Goal: Navigation & Orientation: Find specific page/section

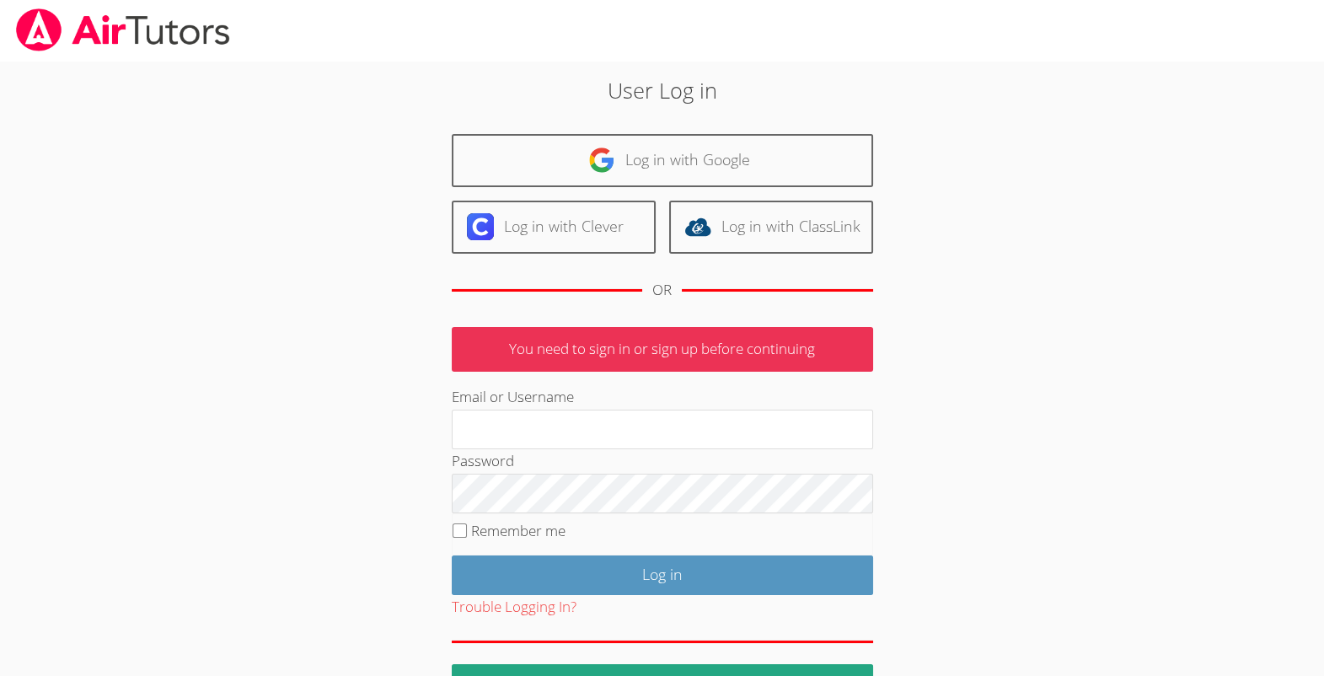
type input "[EMAIL_ADDRESS][DOMAIN_NAME]"
click at [462, 538] on input "Remember me" at bounding box center [460, 530] width 14 height 14
checkbox input "true"
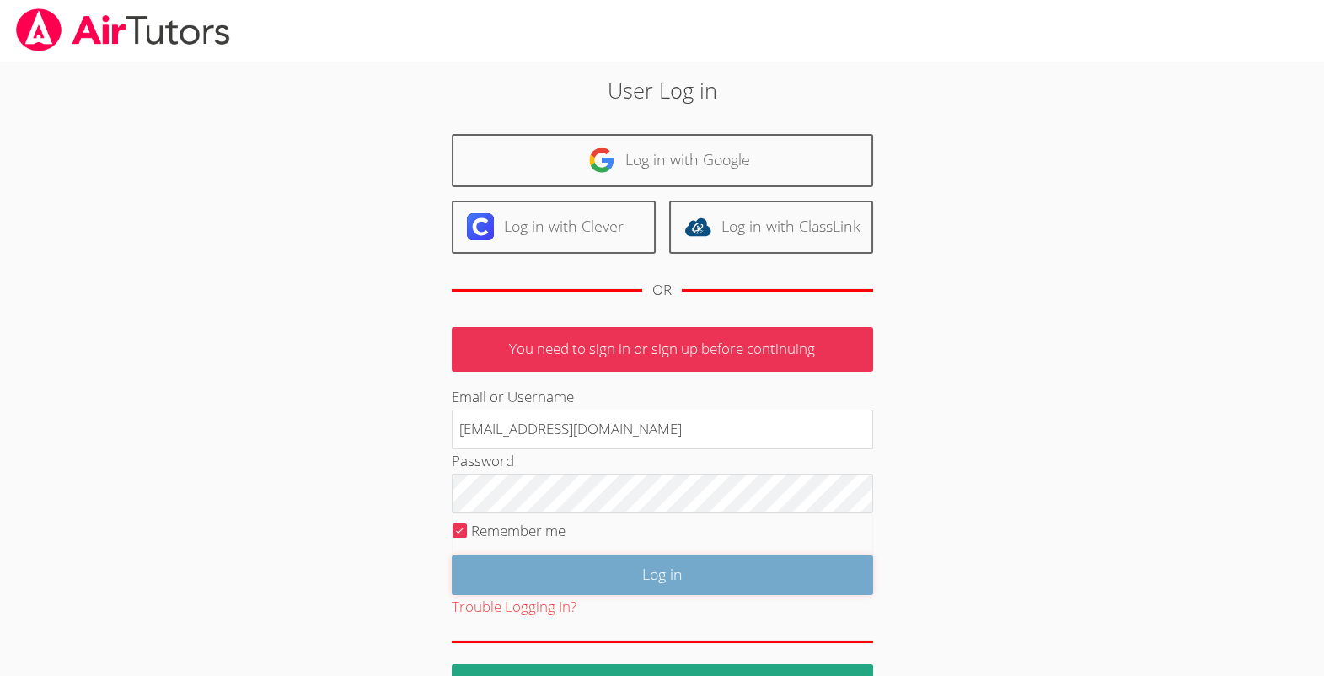
click at [540, 595] on input "Log in" at bounding box center [662, 575] width 421 height 40
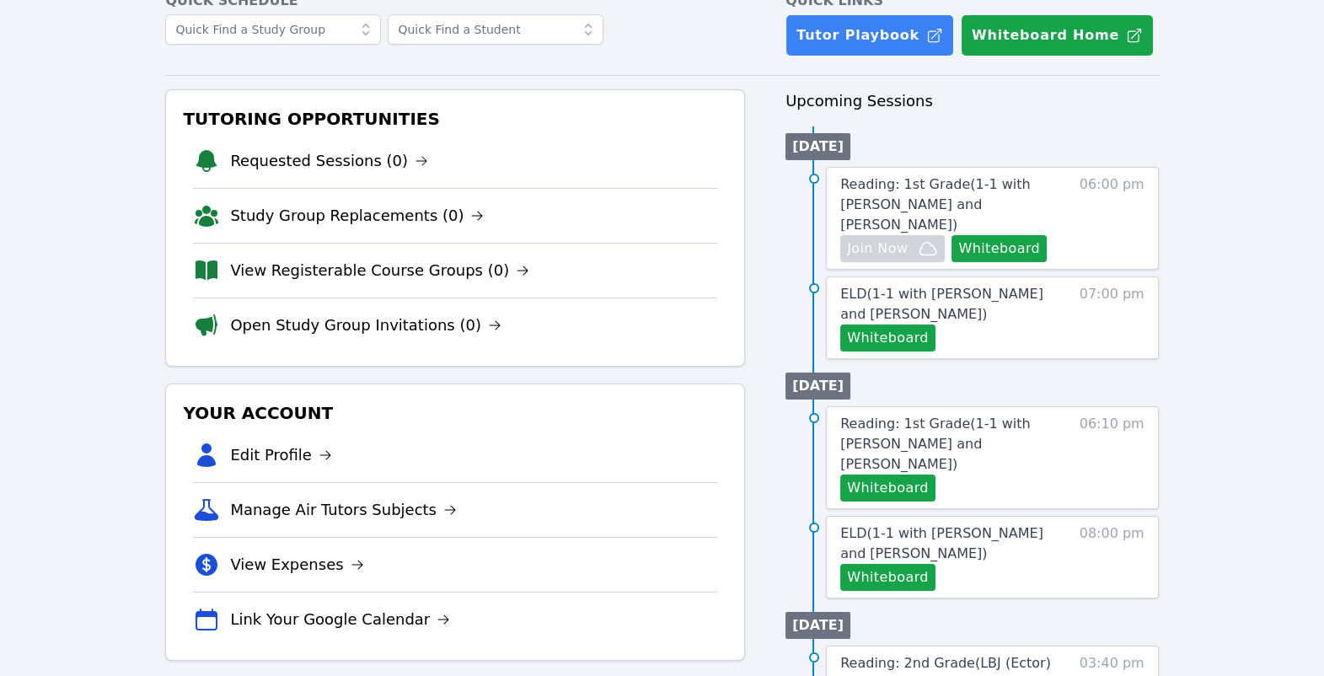
scroll to position [194, 0]
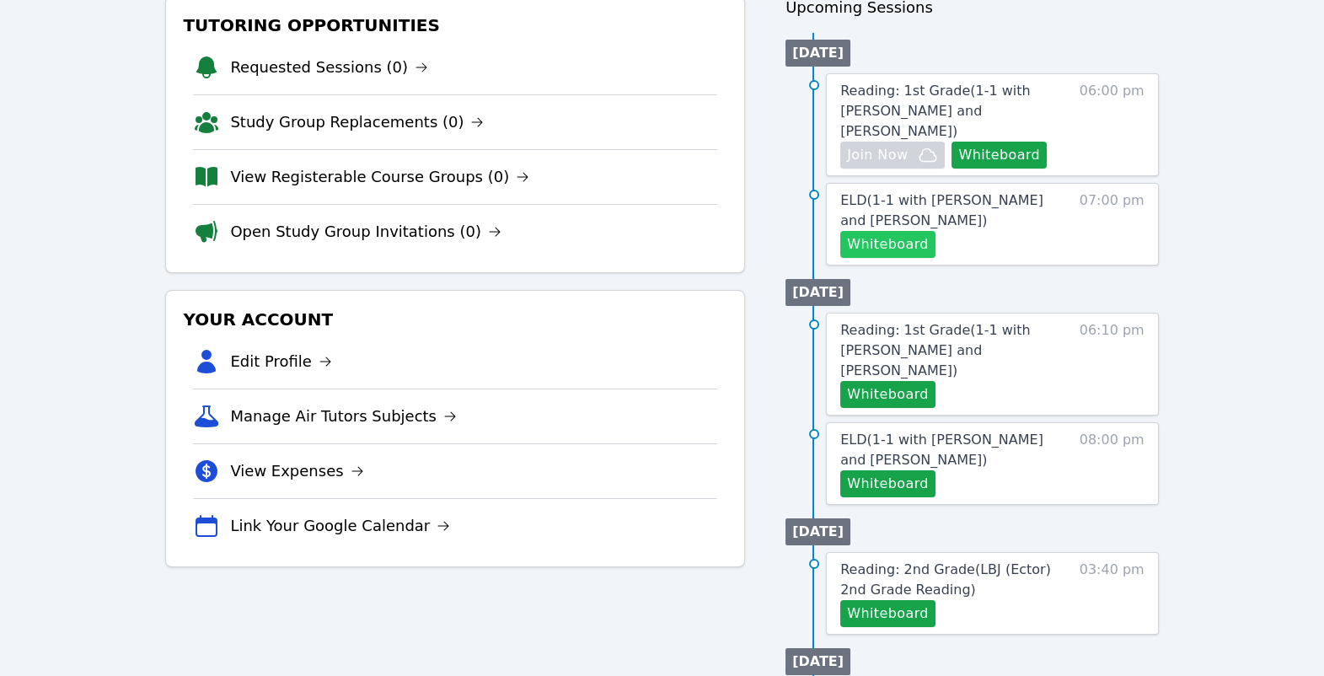
click at [935, 258] on button "Whiteboard" at bounding box center [887, 244] width 95 height 27
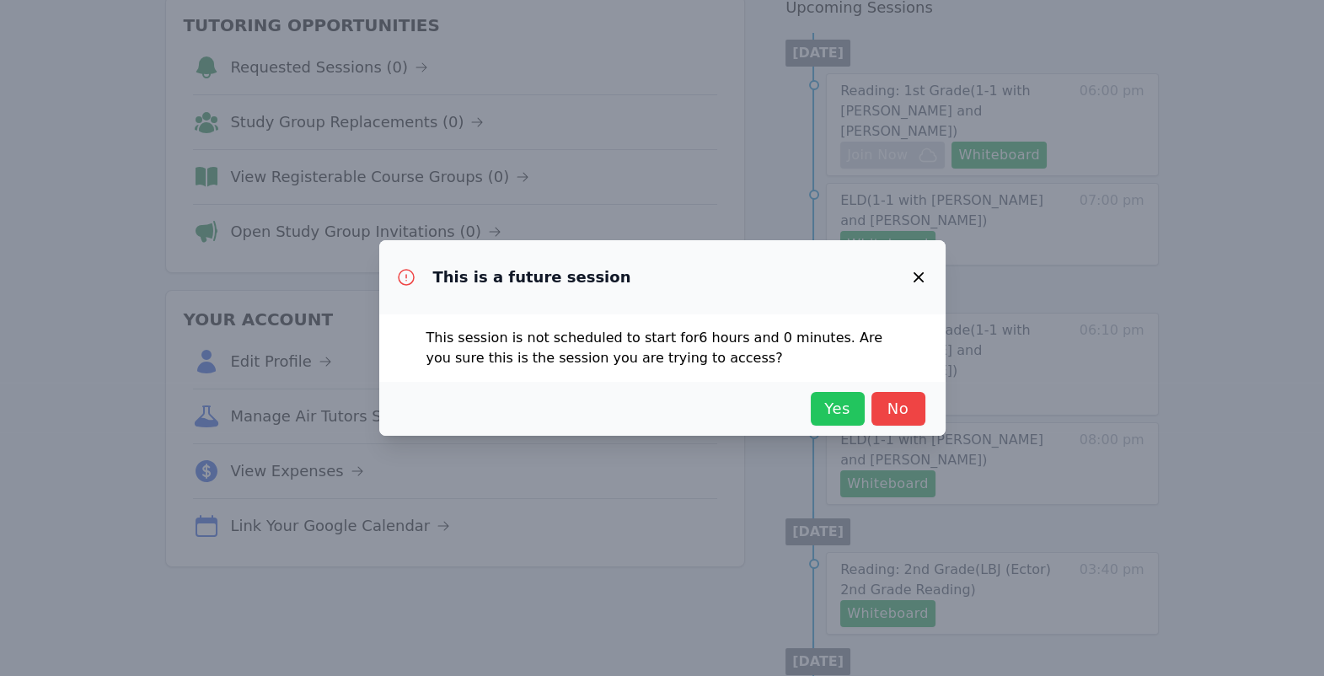
click at [856, 421] on span "Yes" at bounding box center [837, 409] width 37 height 24
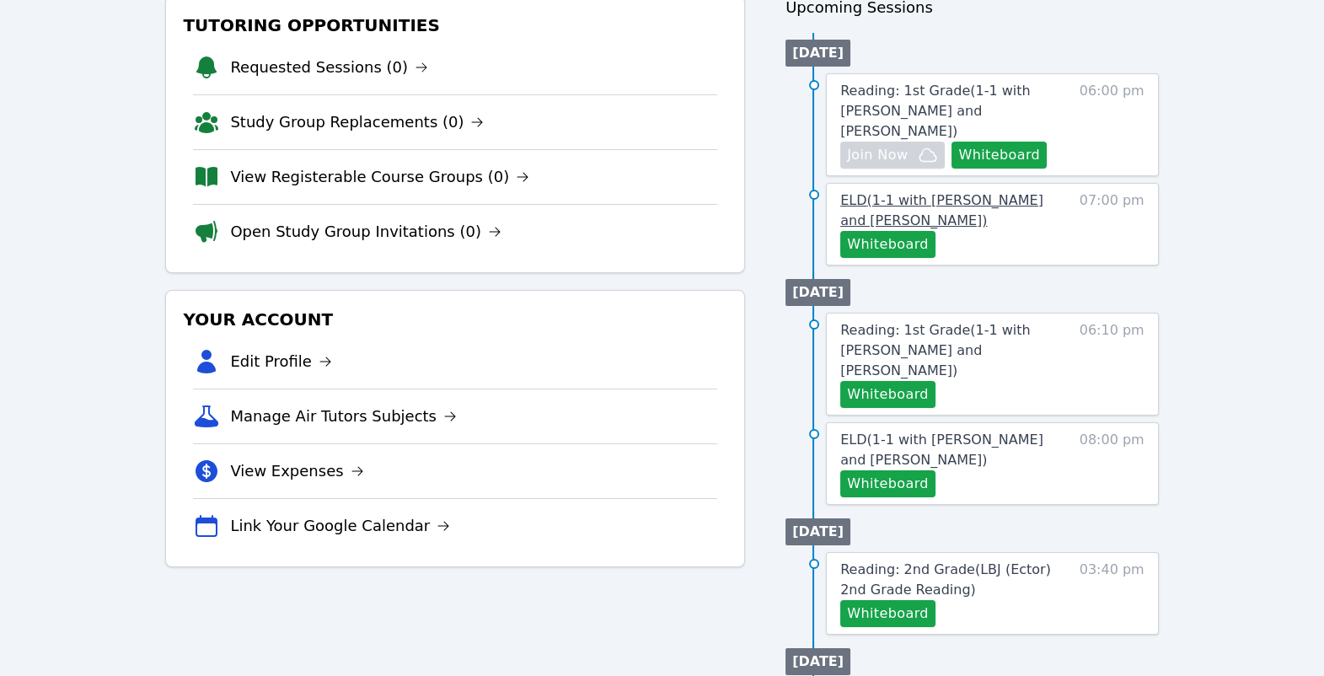
click at [982, 228] on span "ELD ( 1-1 with Eleanor Hakakian and Michelle Bermas )" at bounding box center [941, 210] width 203 height 36
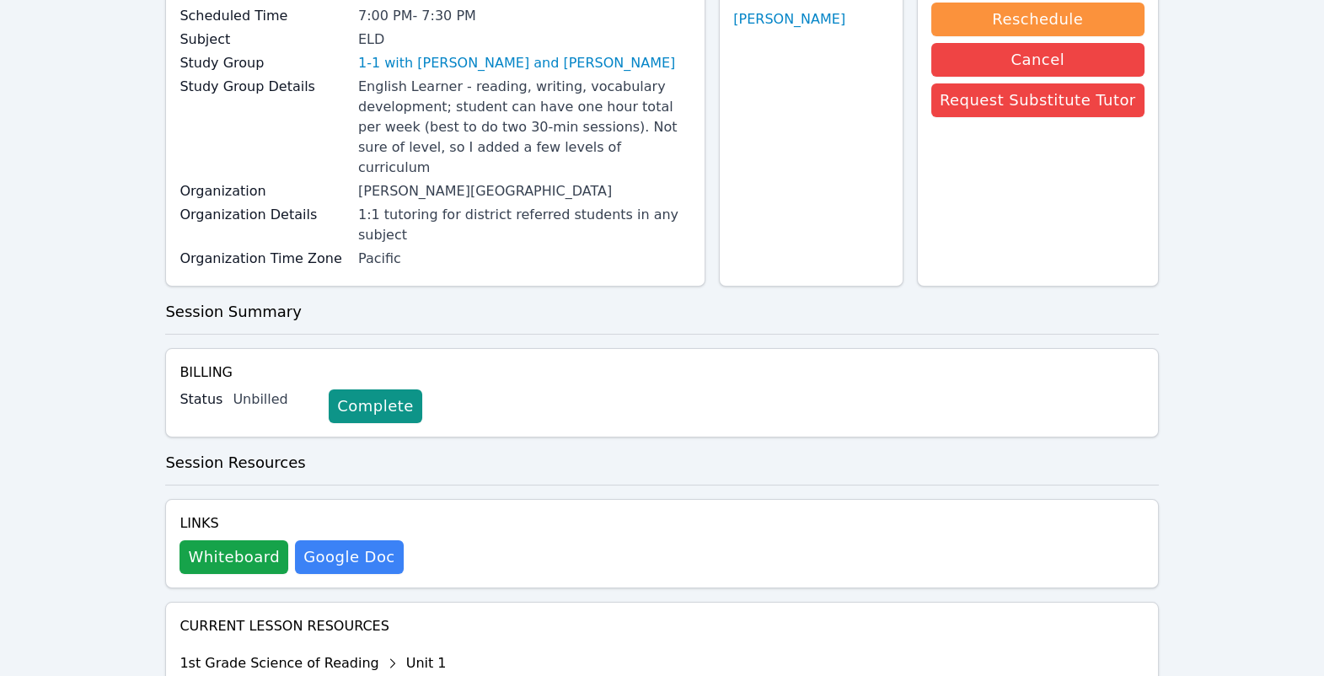
scroll to position [169, 0]
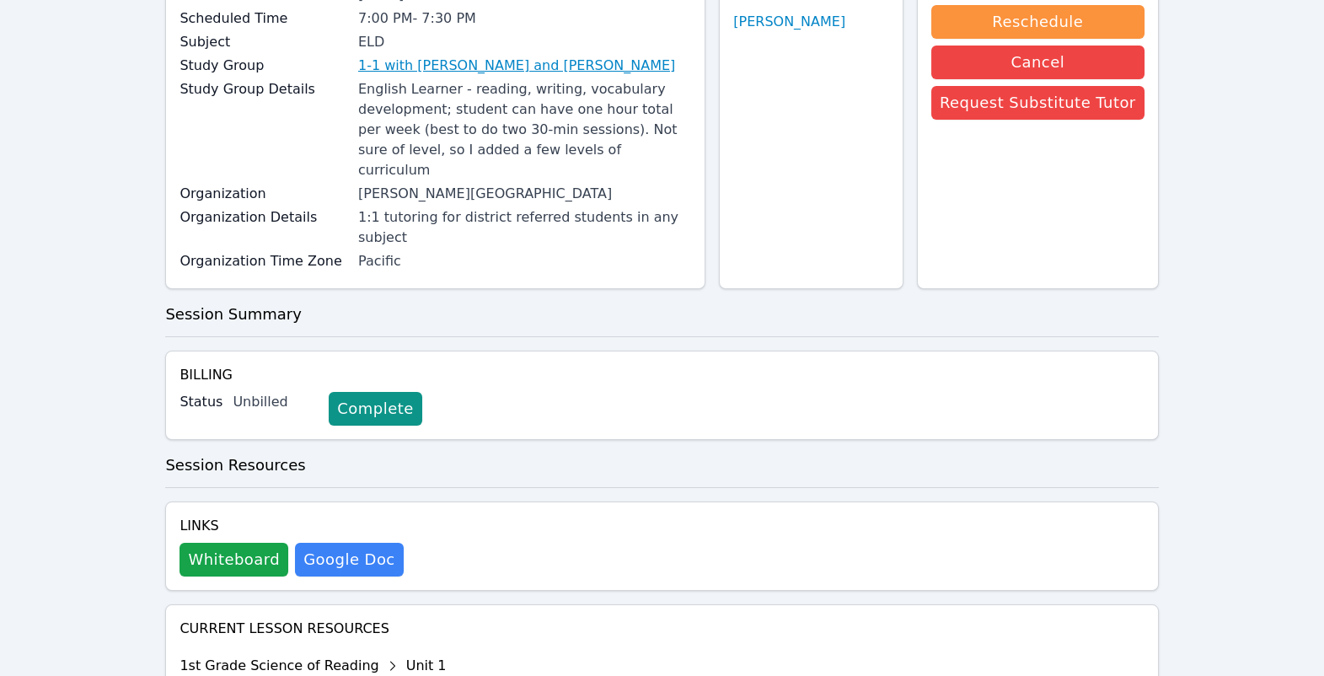
click at [478, 76] on link "1-1 with Eleanor Hakakian and Michelle Bermas" at bounding box center [516, 66] width 317 height 20
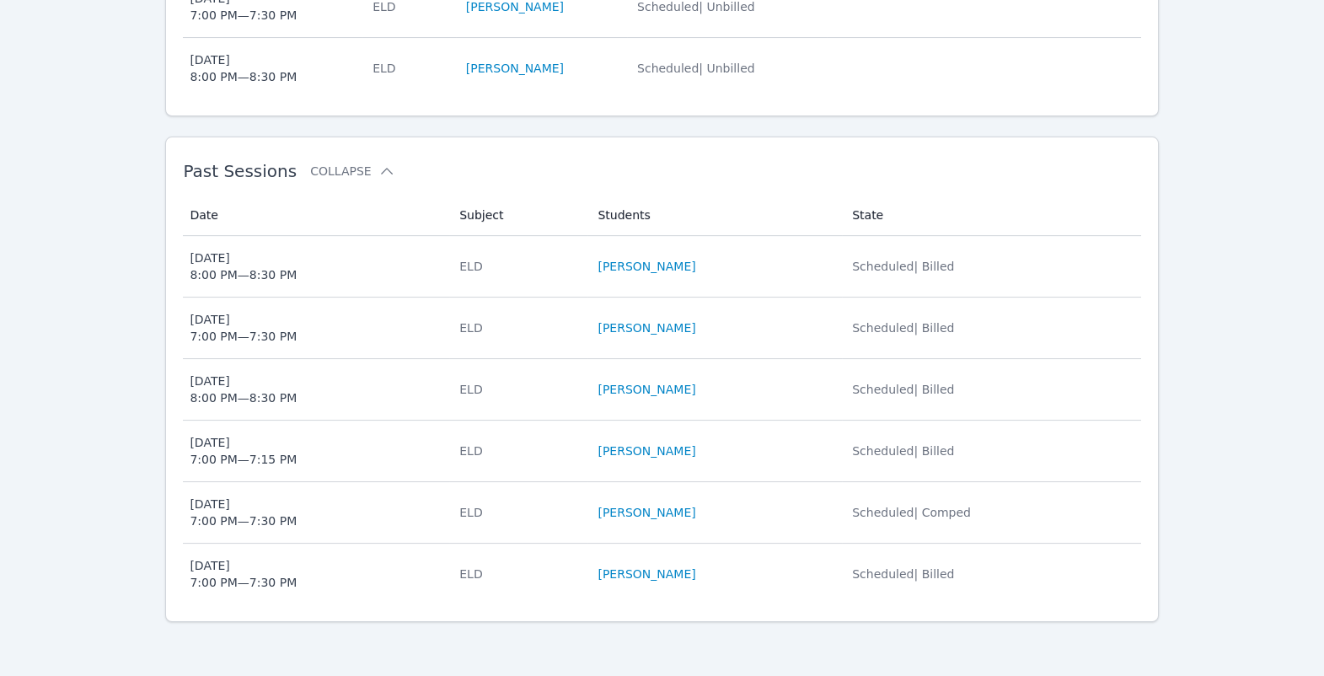
scroll to position [978, 0]
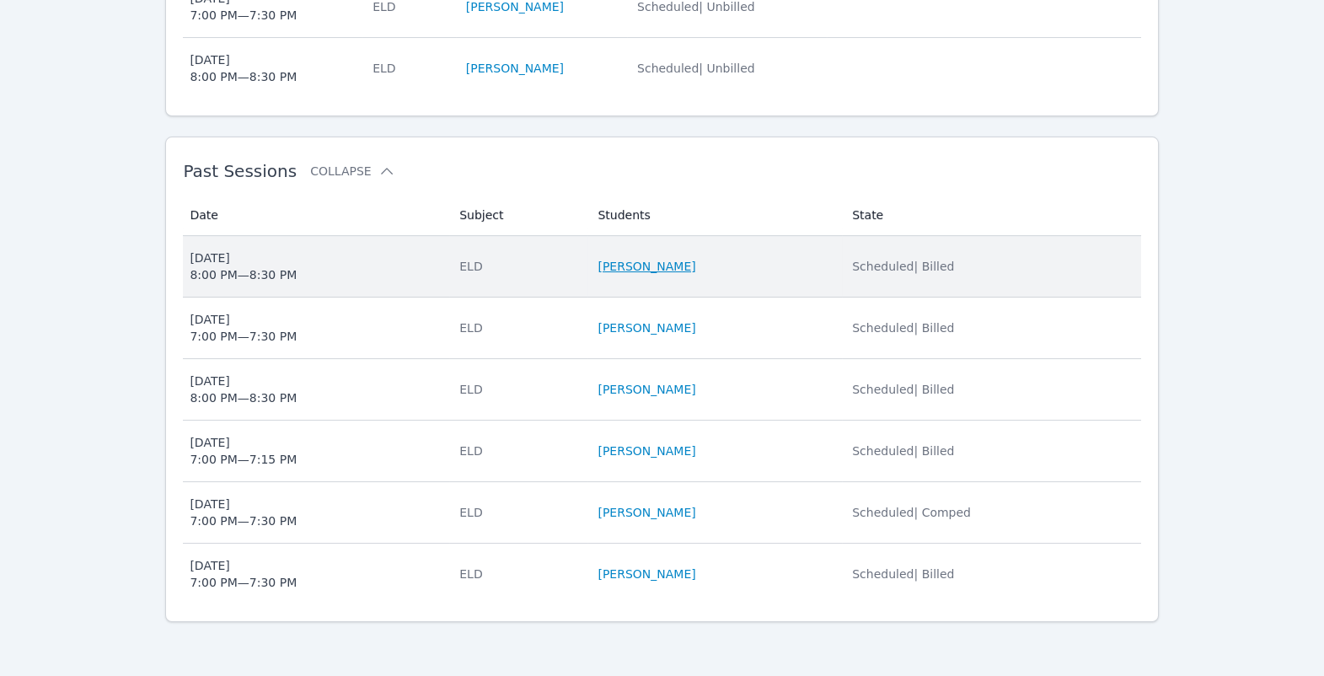
click at [686, 275] on link "Eleanor Hakakian" at bounding box center [646, 266] width 98 height 17
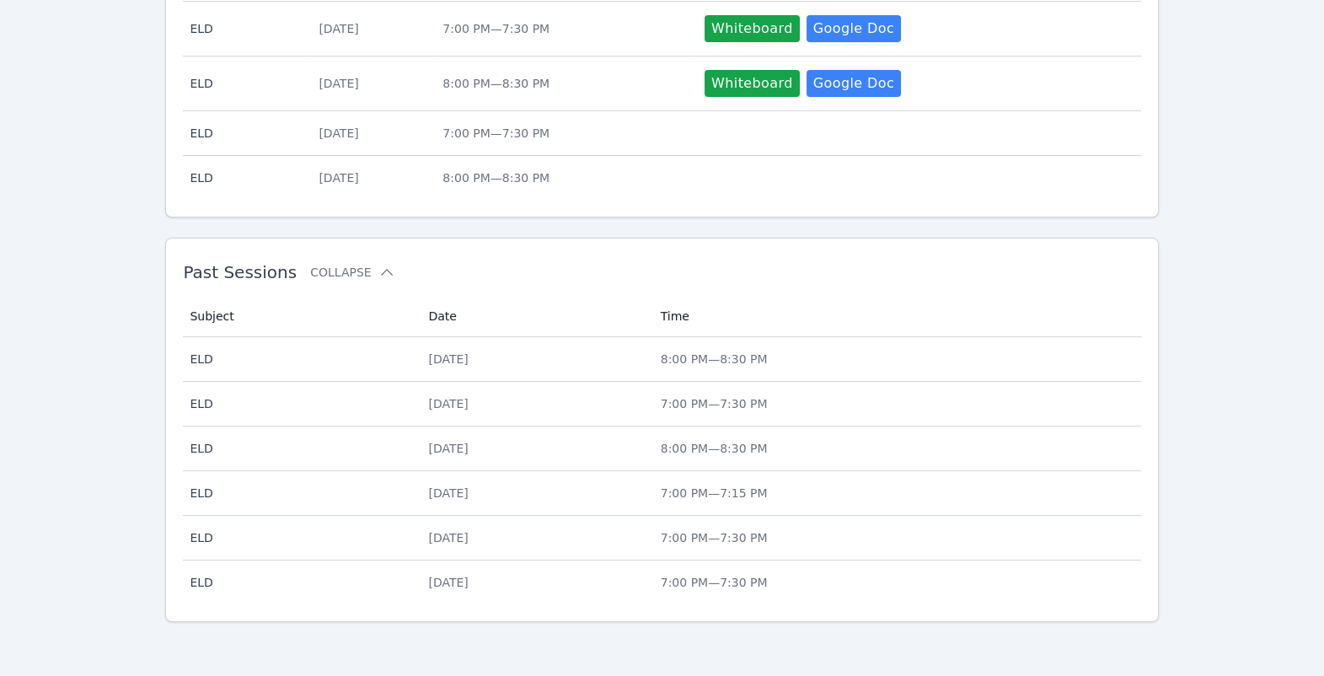
scroll to position [846, 0]
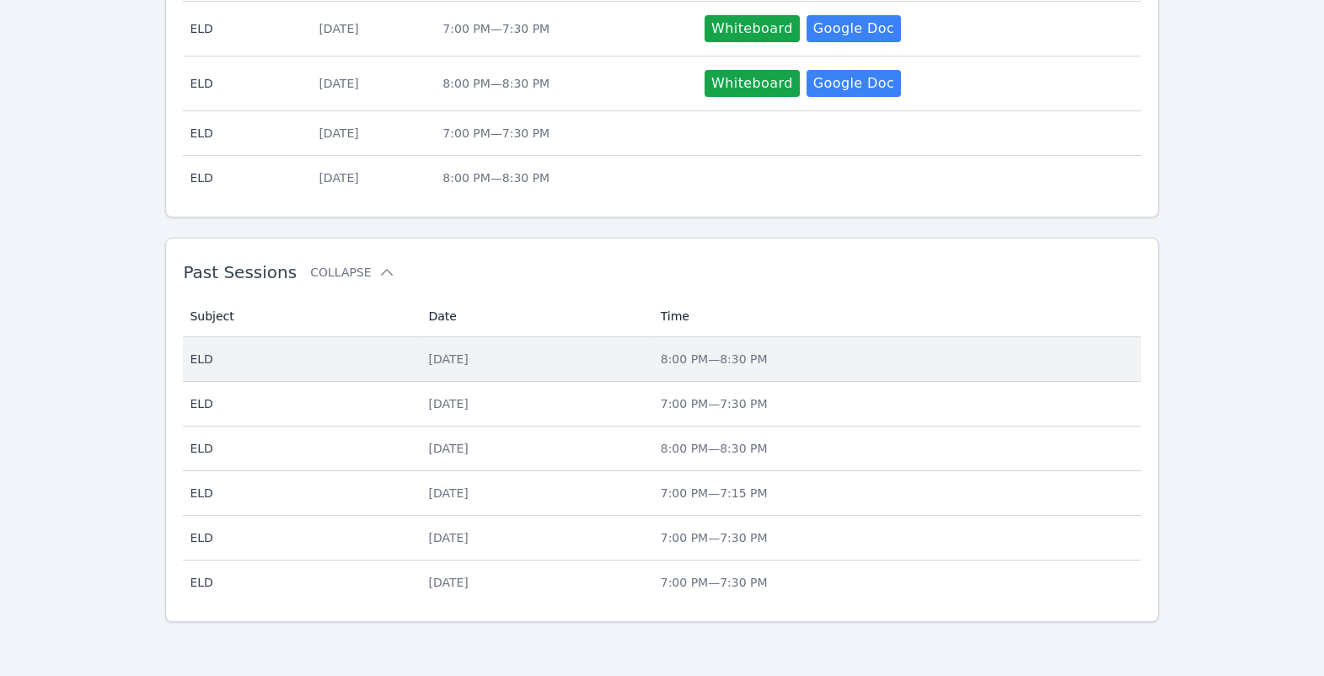
click at [463, 367] on div "Mon Oct 6, 2025" at bounding box center [534, 359] width 212 height 17
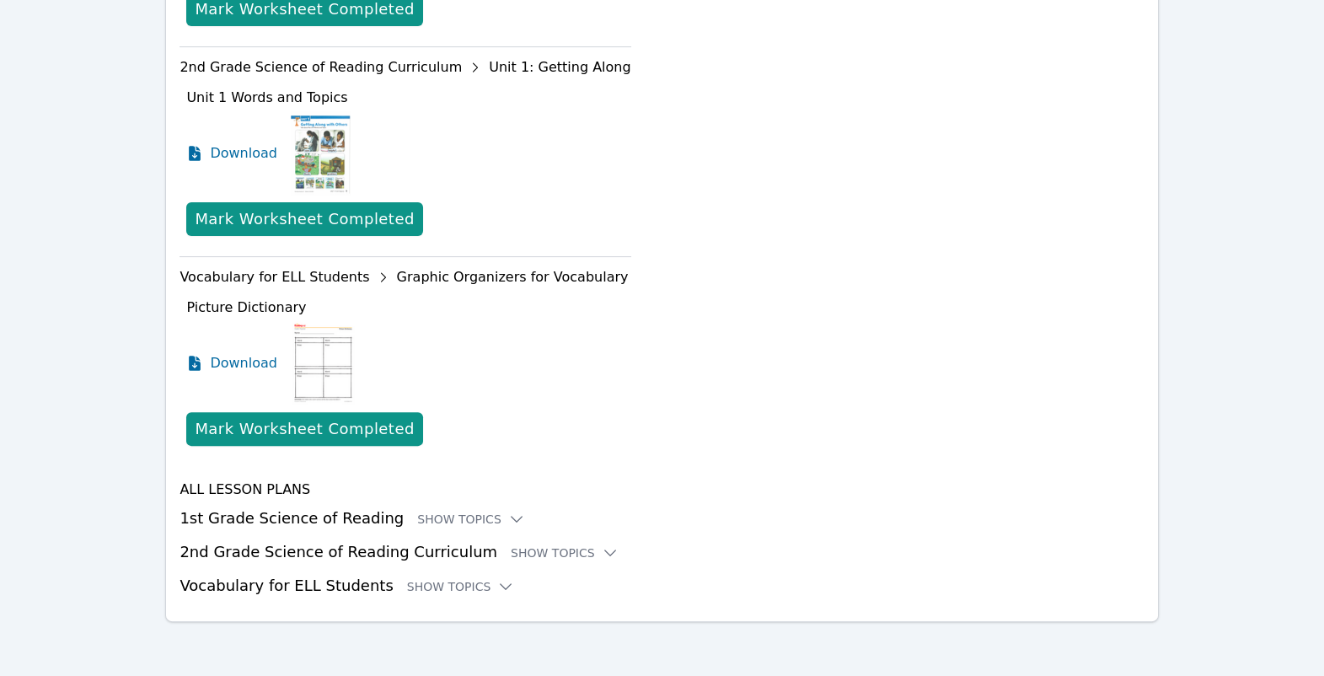
scroll to position [1879, 0]
click at [525, 511] on div "Show Topics" at bounding box center [471, 519] width 108 height 17
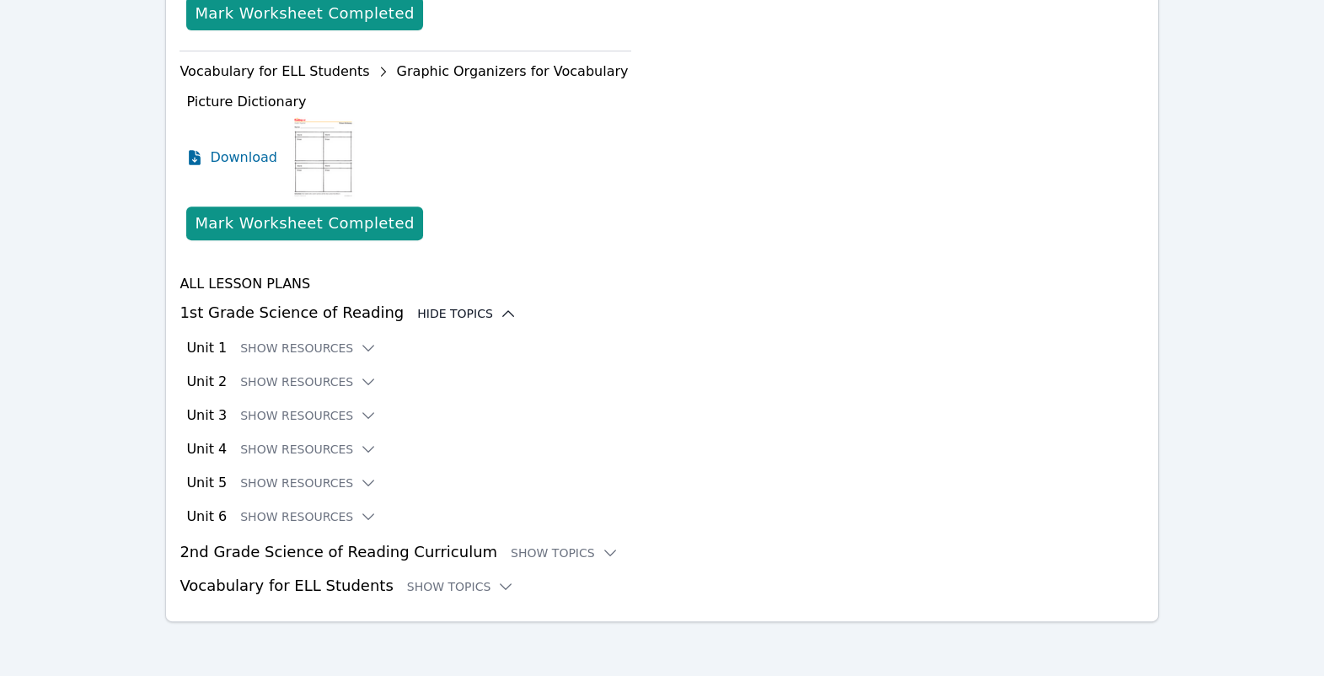
scroll to position [2033, 0]
click at [377, 458] on button "Show Resources" at bounding box center [308, 449] width 137 height 17
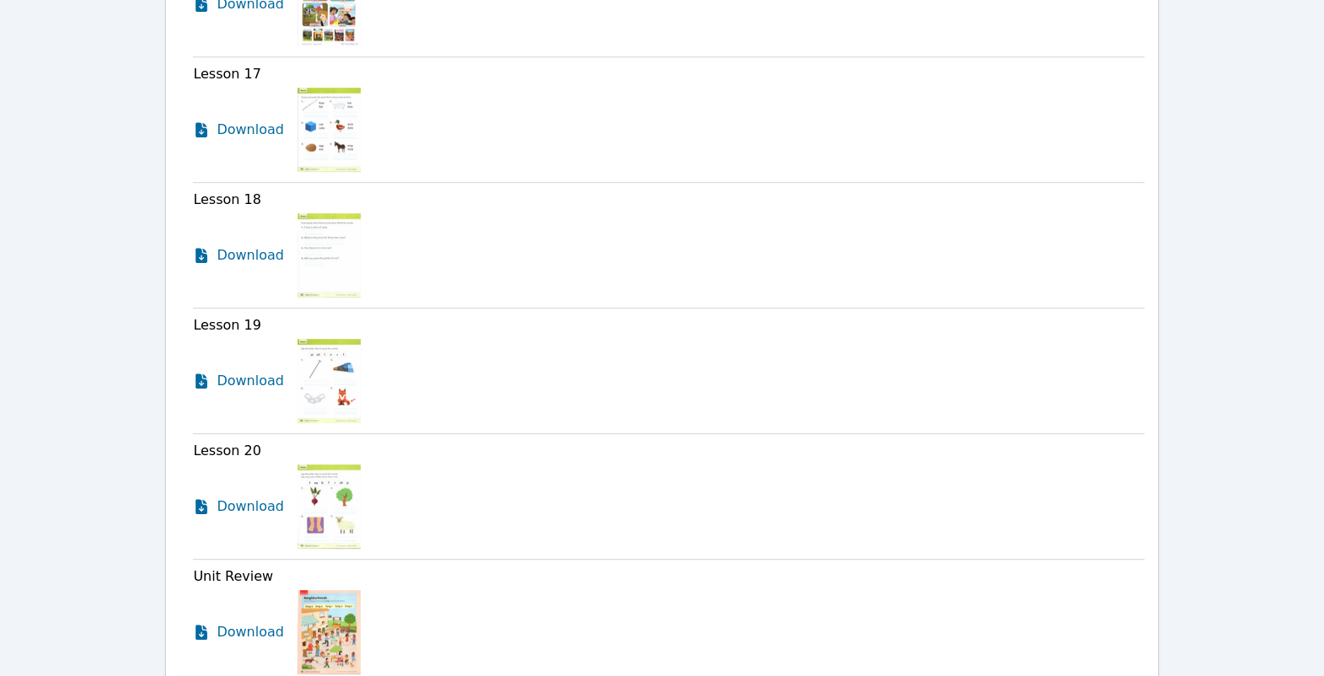
scroll to position [2190, 0]
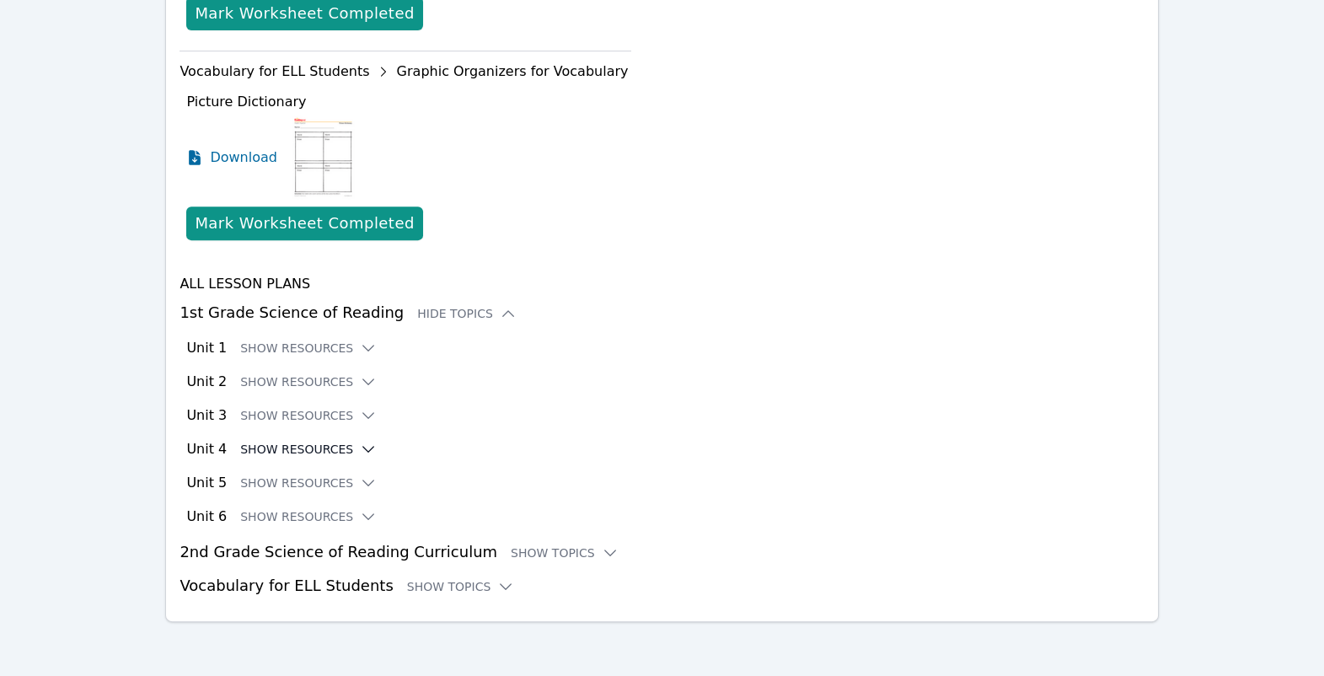
click at [323, 441] on button "Show Resources" at bounding box center [308, 449] width 137 height 17
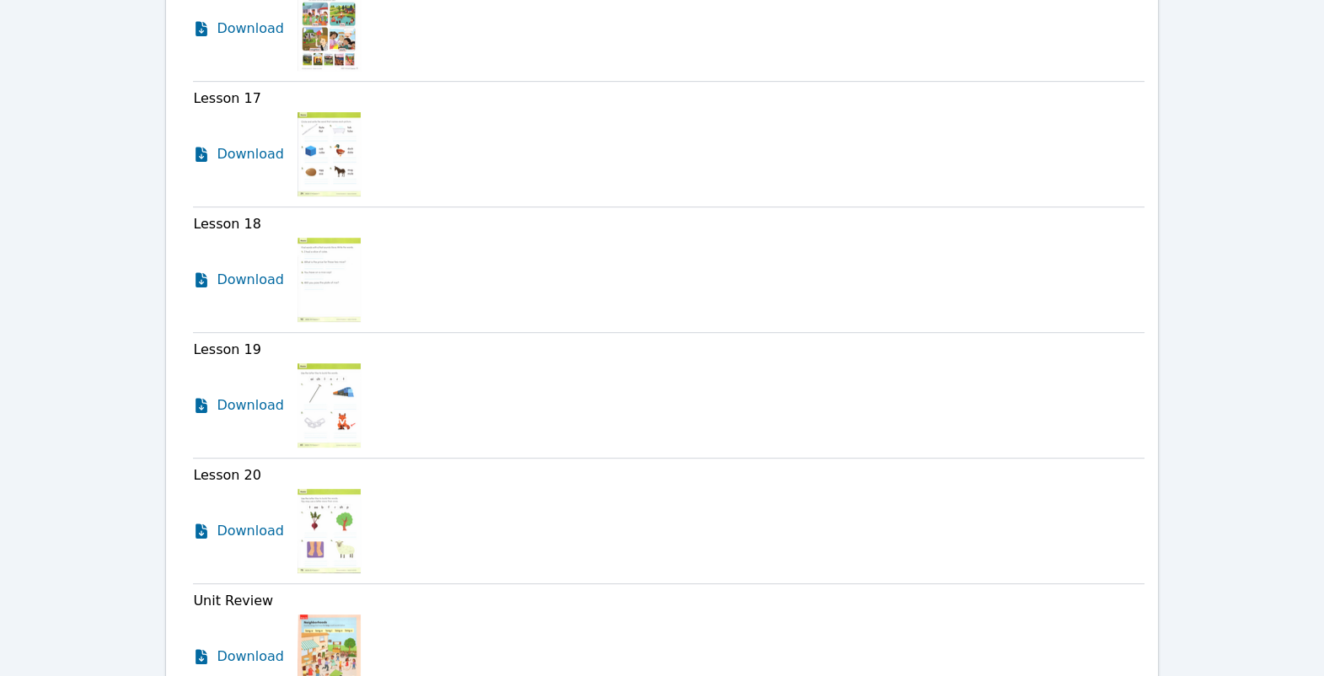
scroll to position [2190, 0]
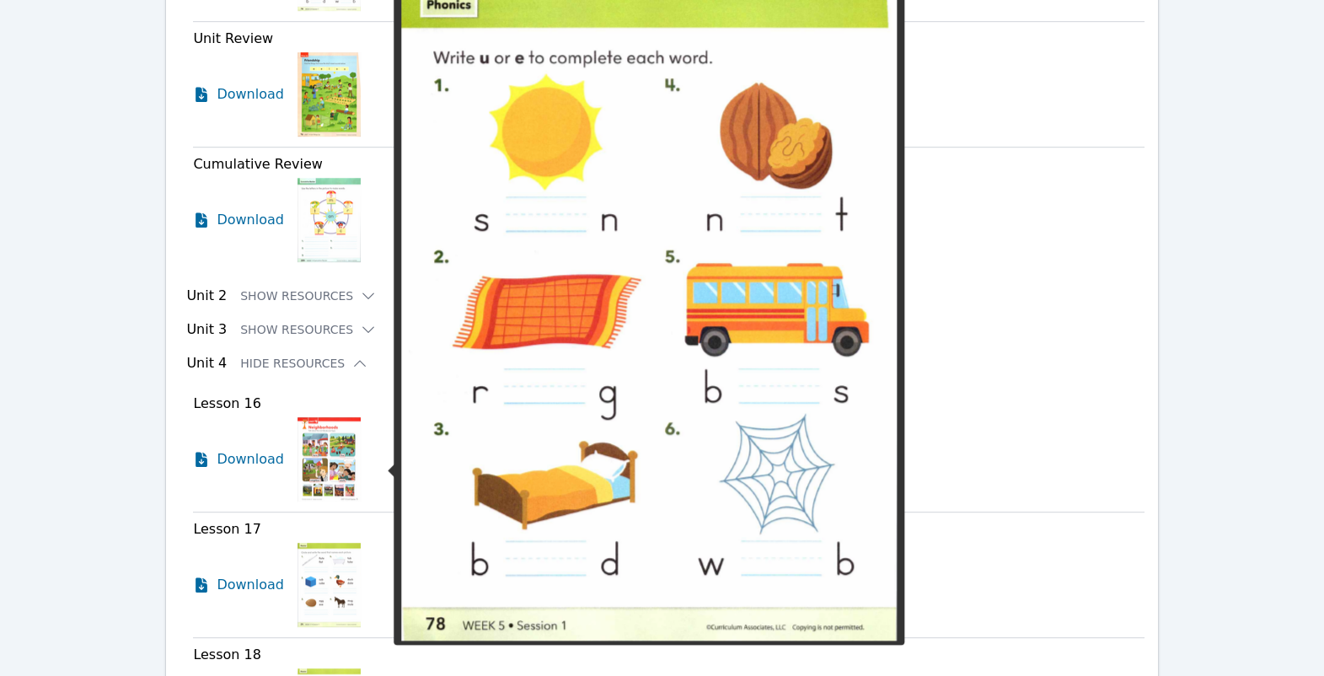
scroll to position [2667, 0]
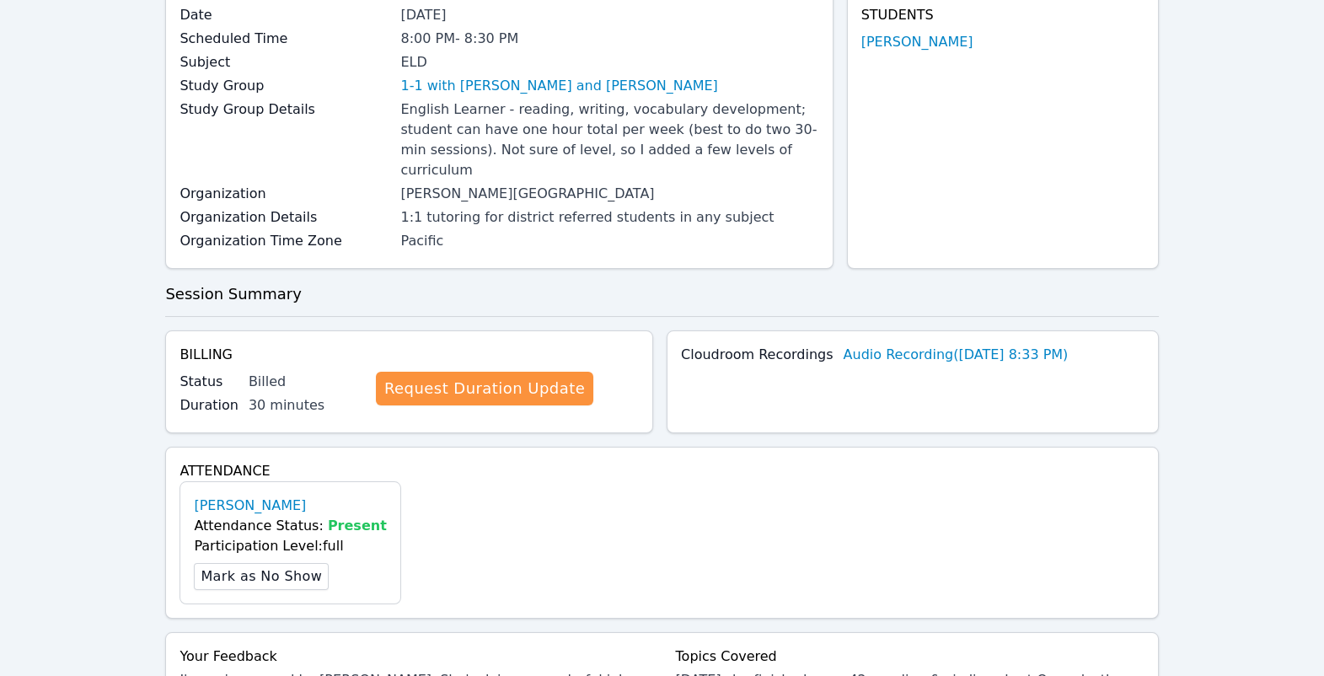
scroll to position [0, 0]
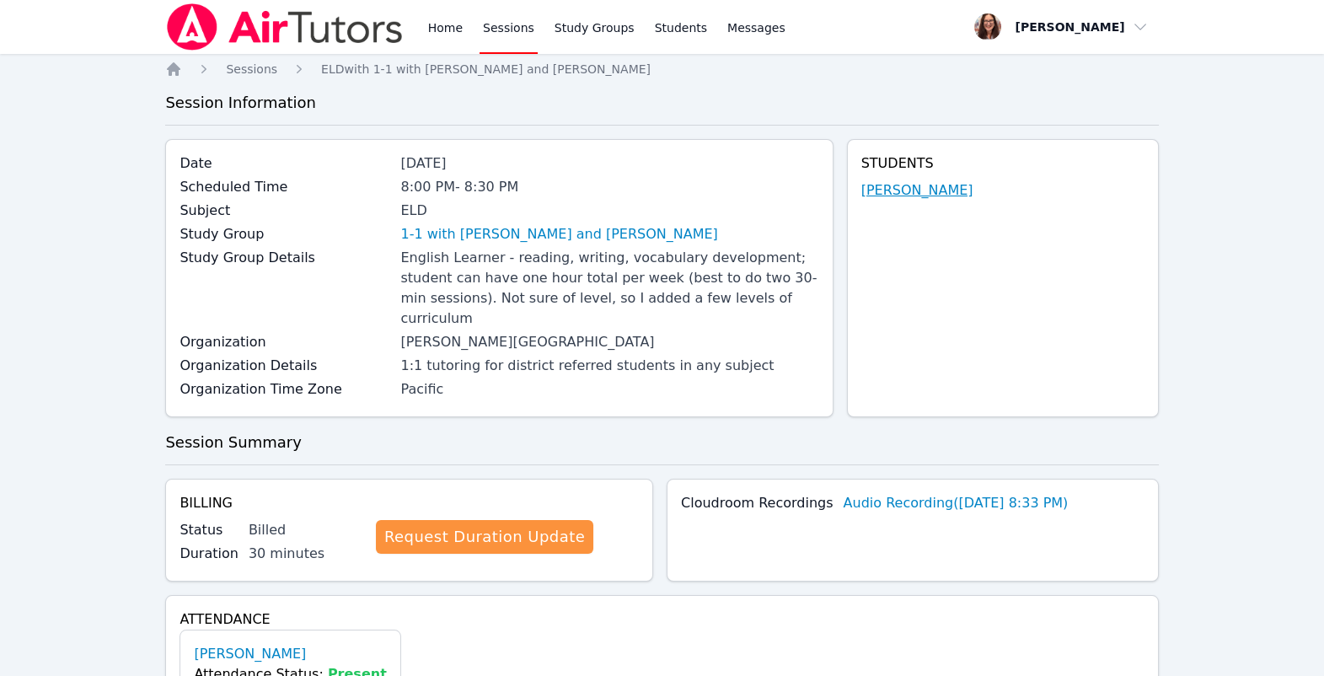
click at [916, 201] on link "Eleanor Hakakian" at bounding box center [917, 190] width 112 height 20
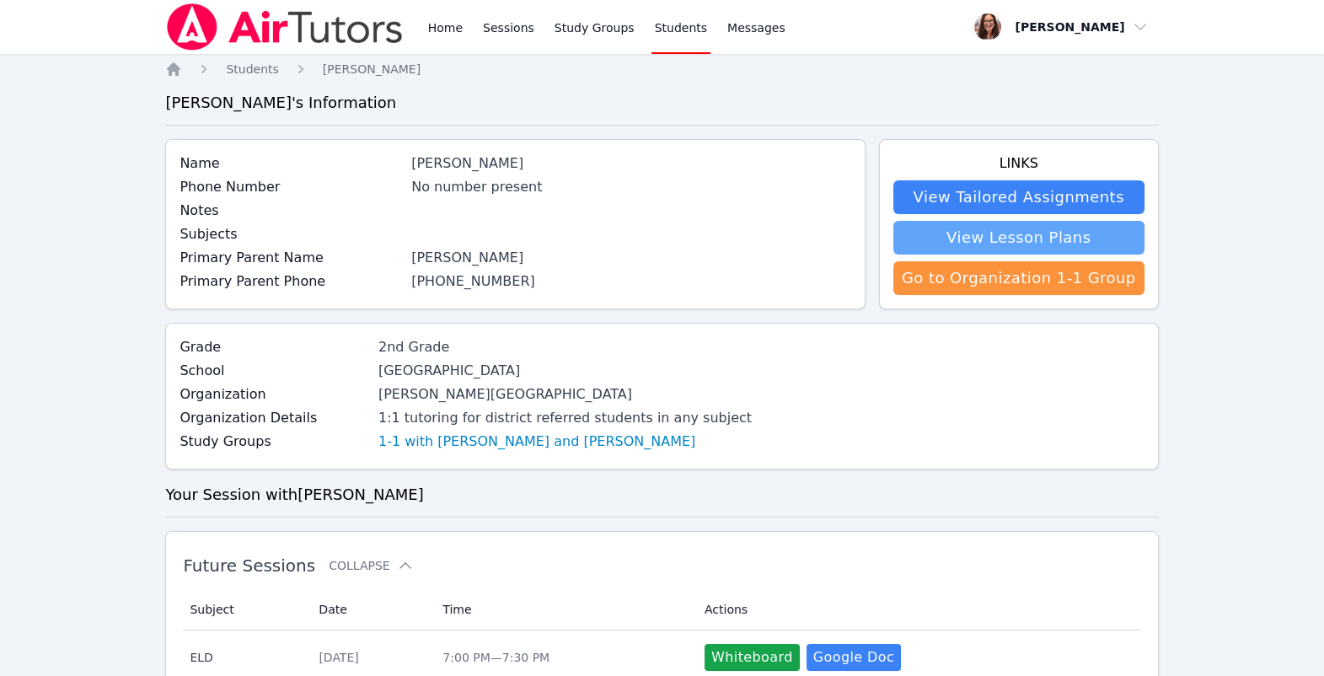
click at [945, 254] on link "View Lesson Plans" at bounding box center [1018, 238] width 251 height 34
click at [466, 30] on link "Home" at bounding box center [445, 27] width 41 height 54
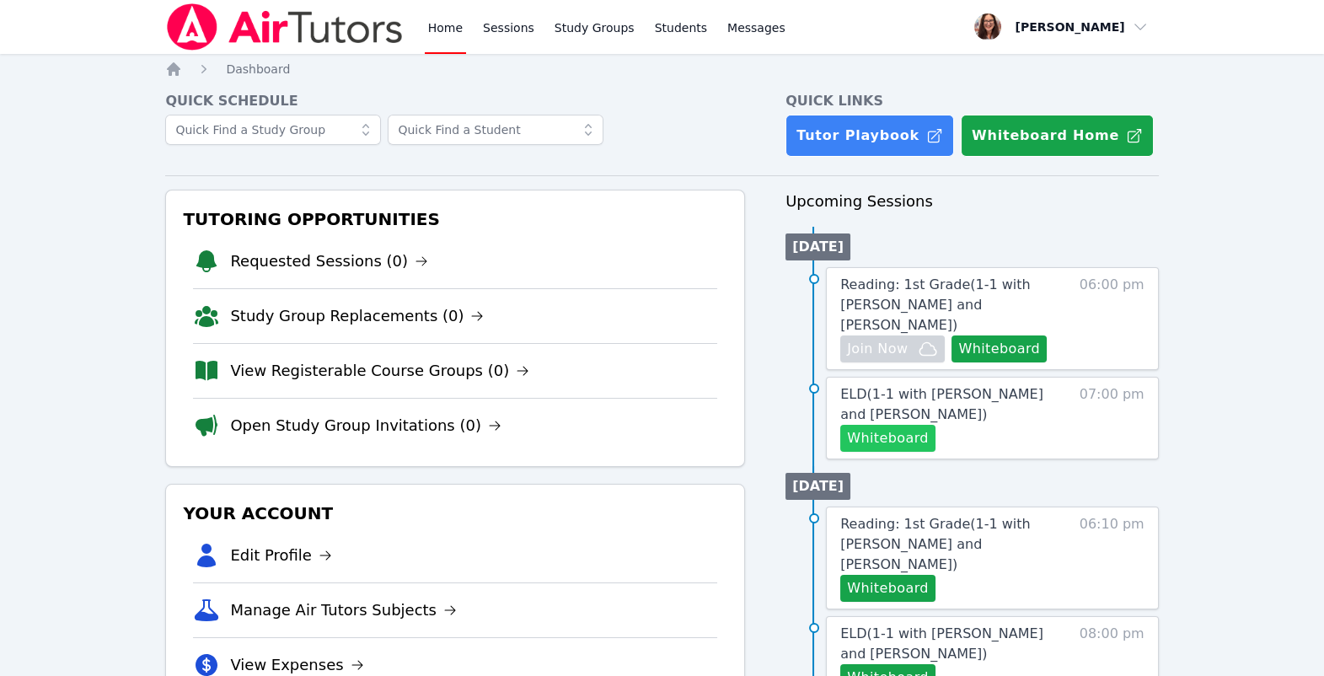
click at [935, 452] on button "Whiteboard" at bounding box center [887, 438] width 95 height 27
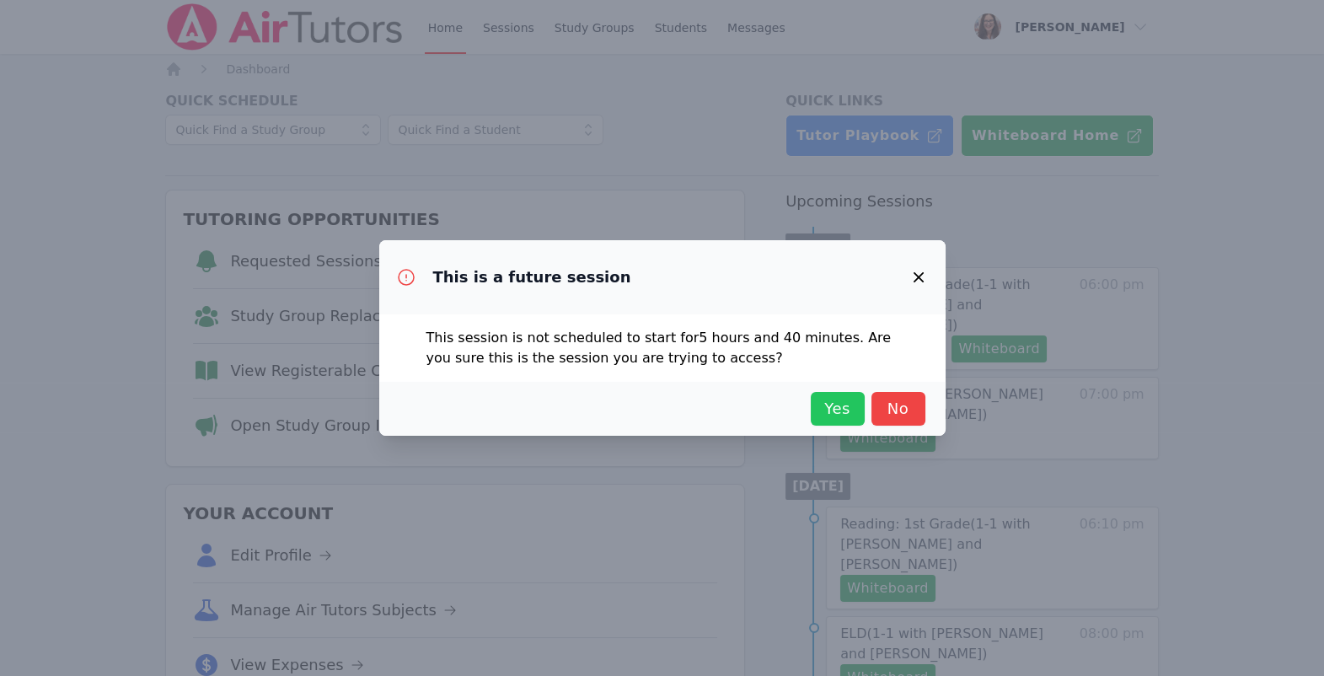
click at [856, 421] on span "Yes" at bounding box center [837, 409] width 37 height 24
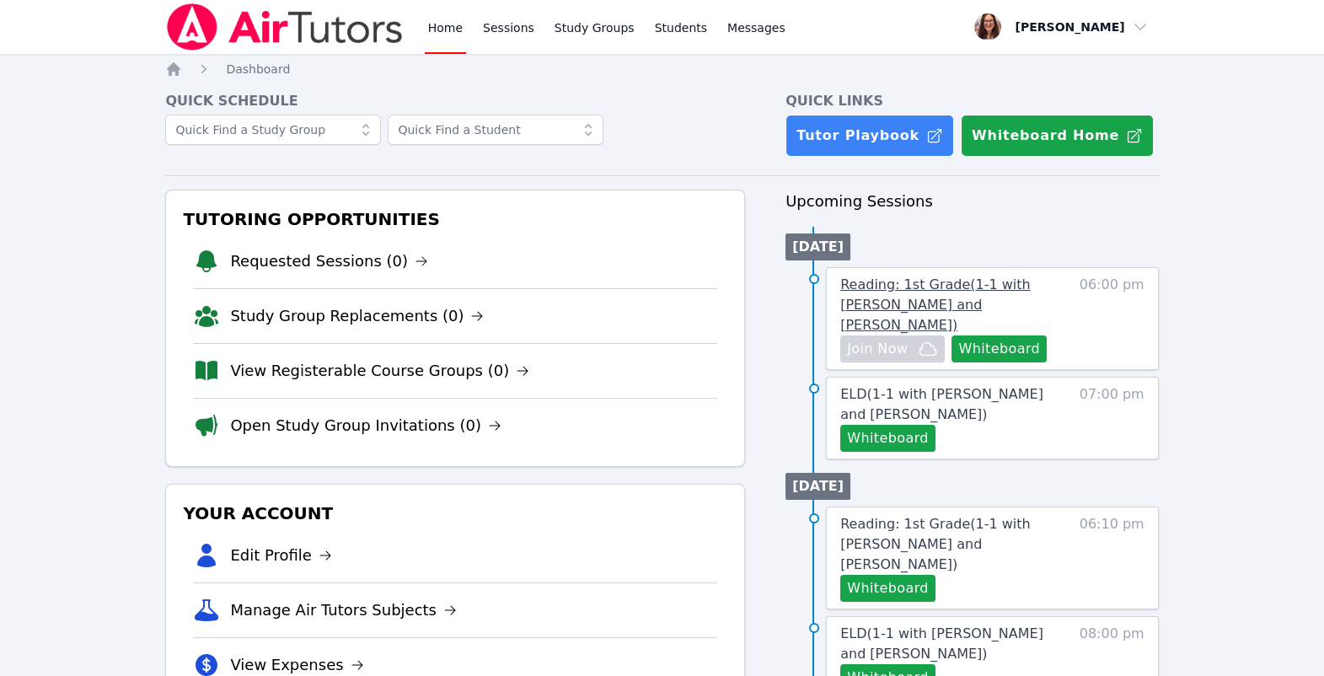
click at [956, 333] on span "Reading: 1st Grade ( 1-1 with Leo Abassi and Michelle Bermas )" at bounding box center [935, 304] width 190 height 56
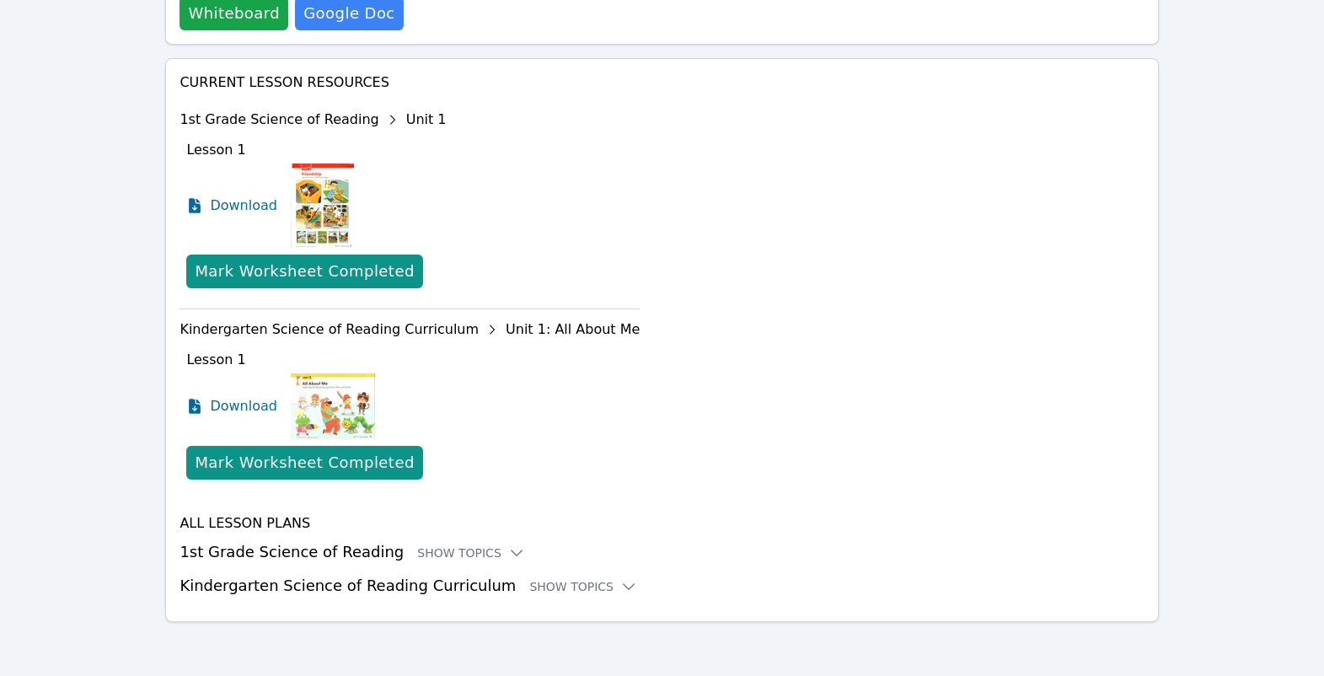
scroll to position [1020, 0]
click at [624, 578] on div "Show Topics" at bounding box center [583, 586] width 108 height 17
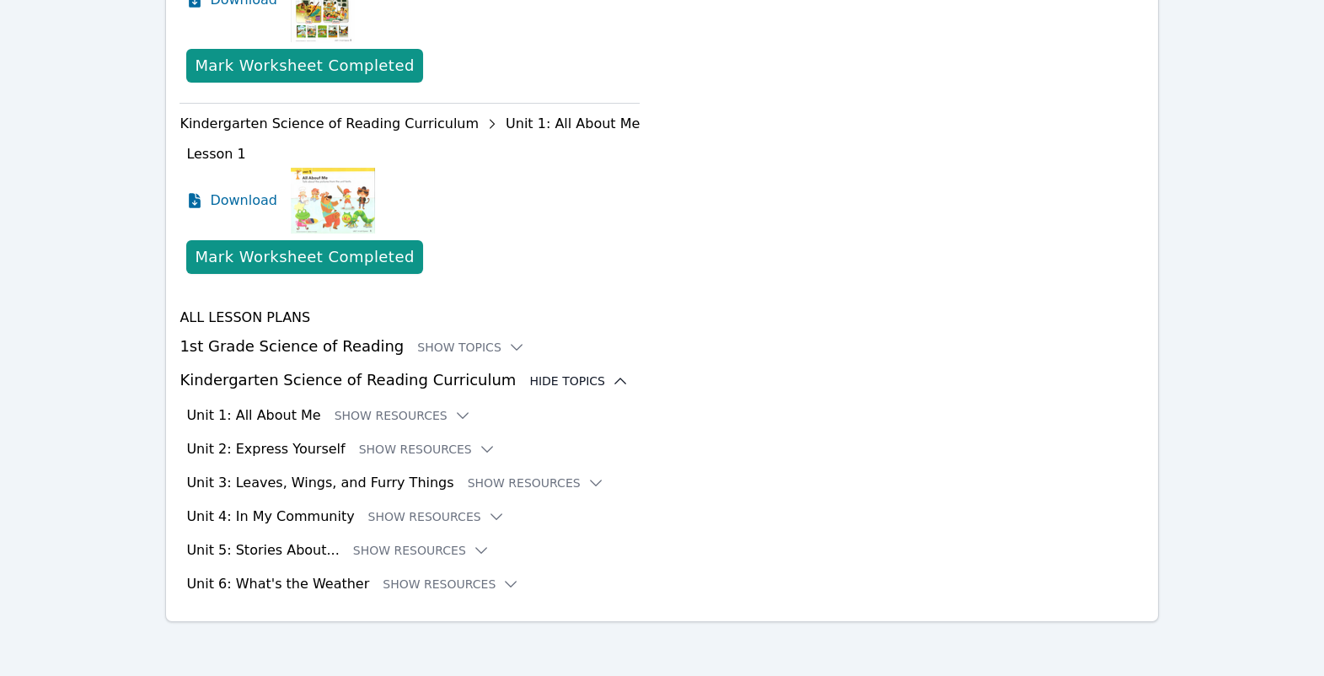
scroll to position [1201, 0]
click at [447, 424] on button "Show Resources" at bounding box center [403, 415] width 137 height 17
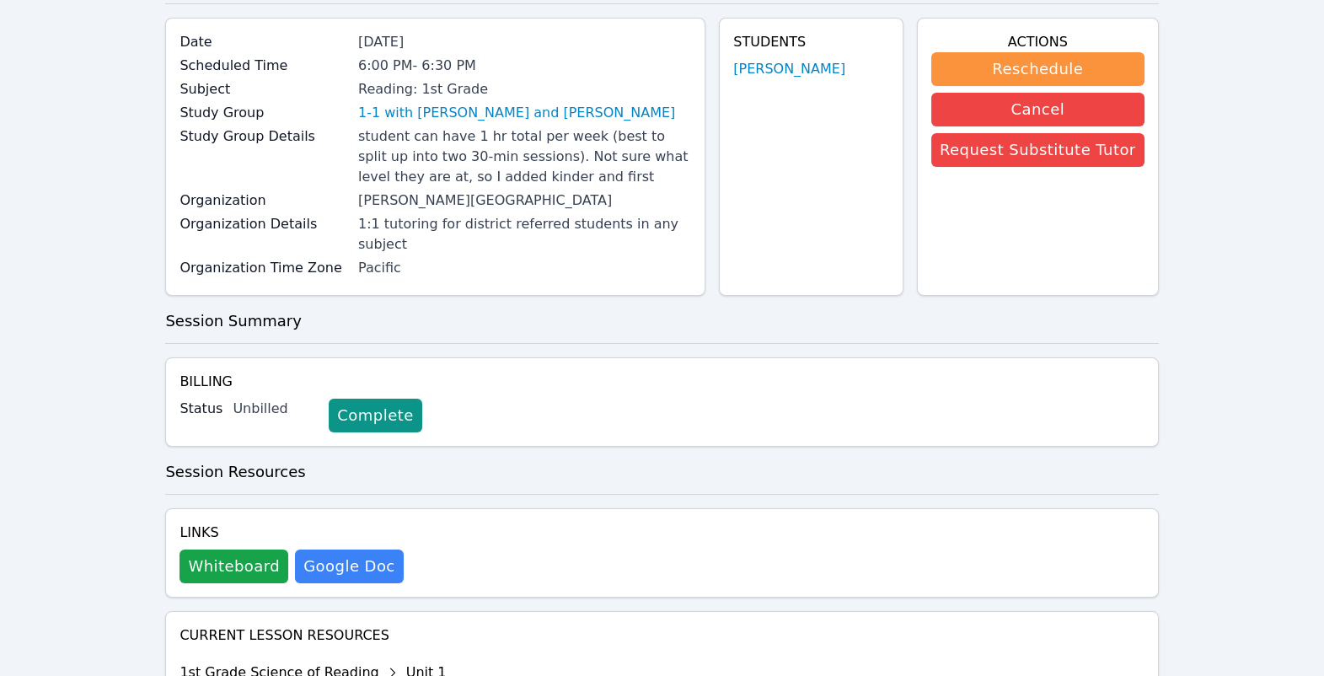
scroll to position [0, 0]
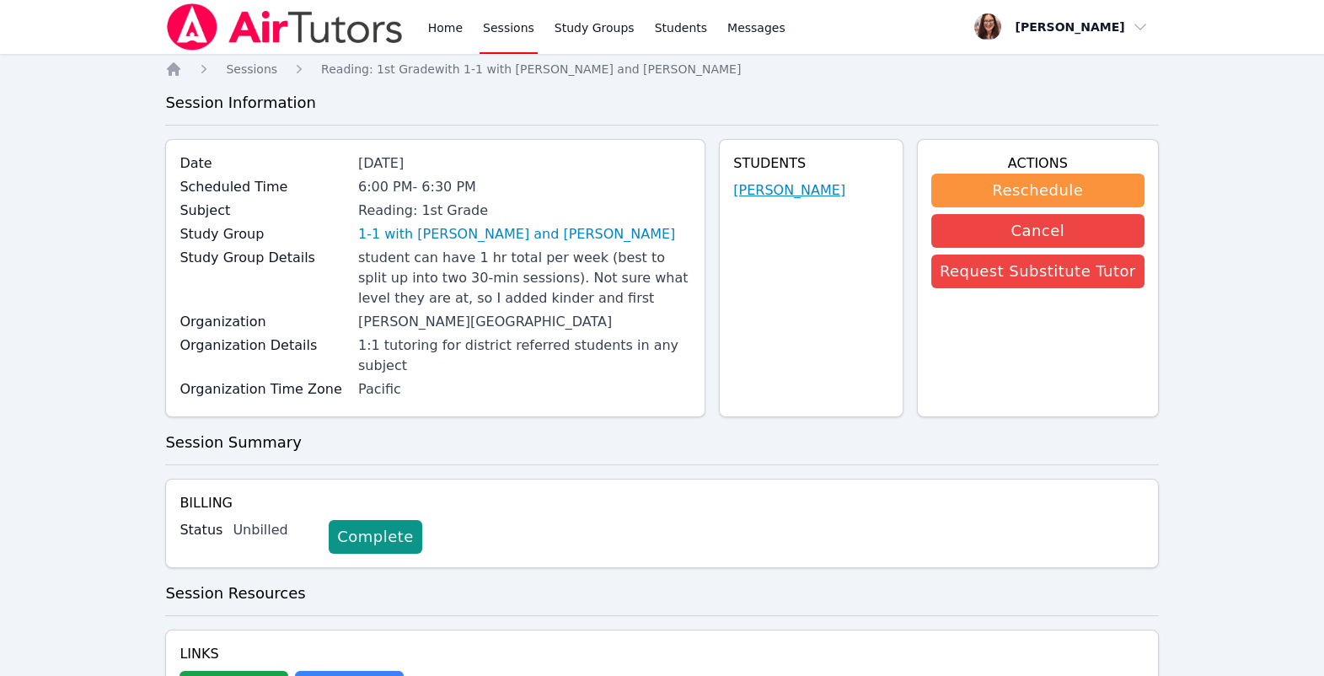
click at [792, 201] on link "Leo Abassi" at bounding box center [789, 190] width 112 height 20
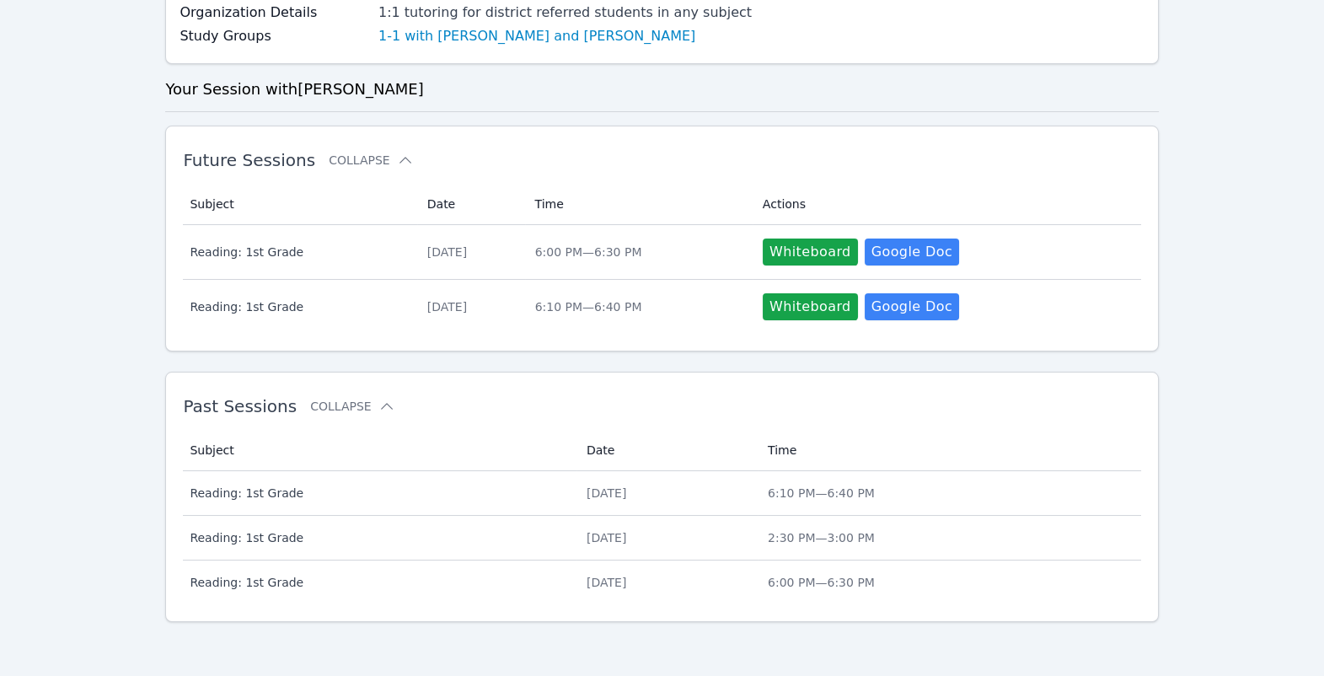
scroll to position [670, 0]
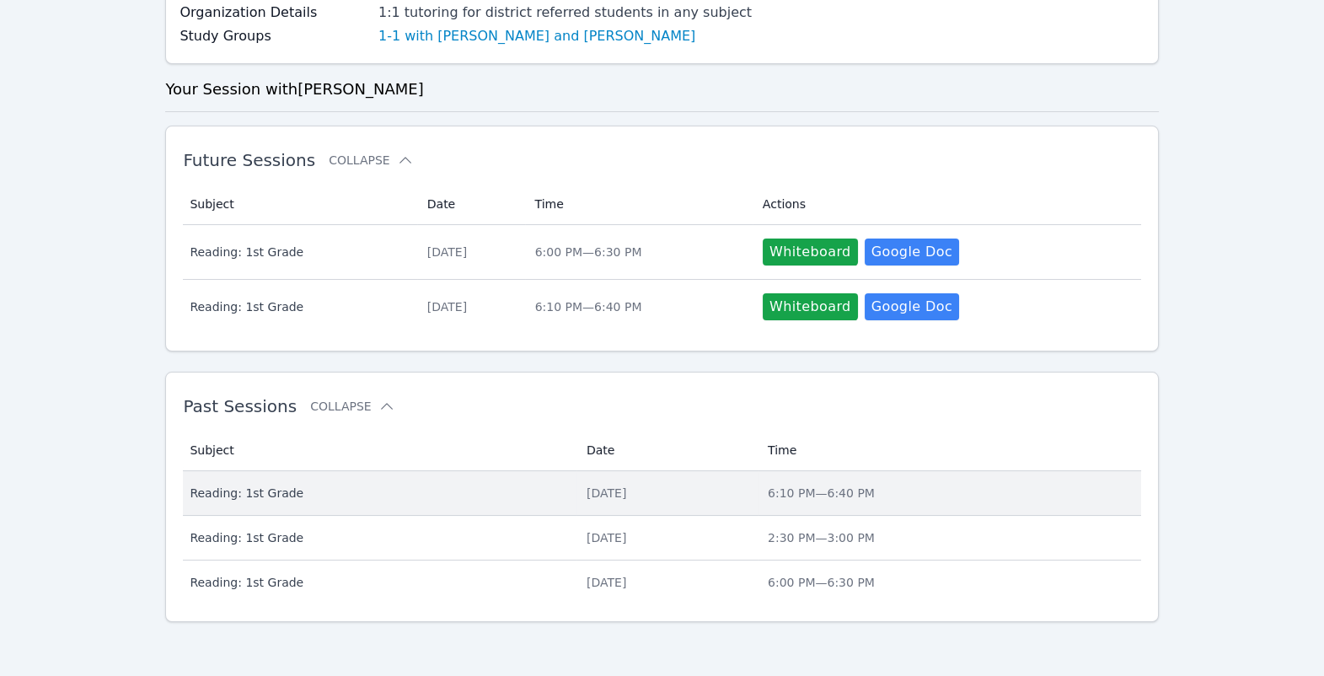
click at [360, 485] on span "Reading: 1st Grade" at bounding box center [378, 493] width 377 height 17
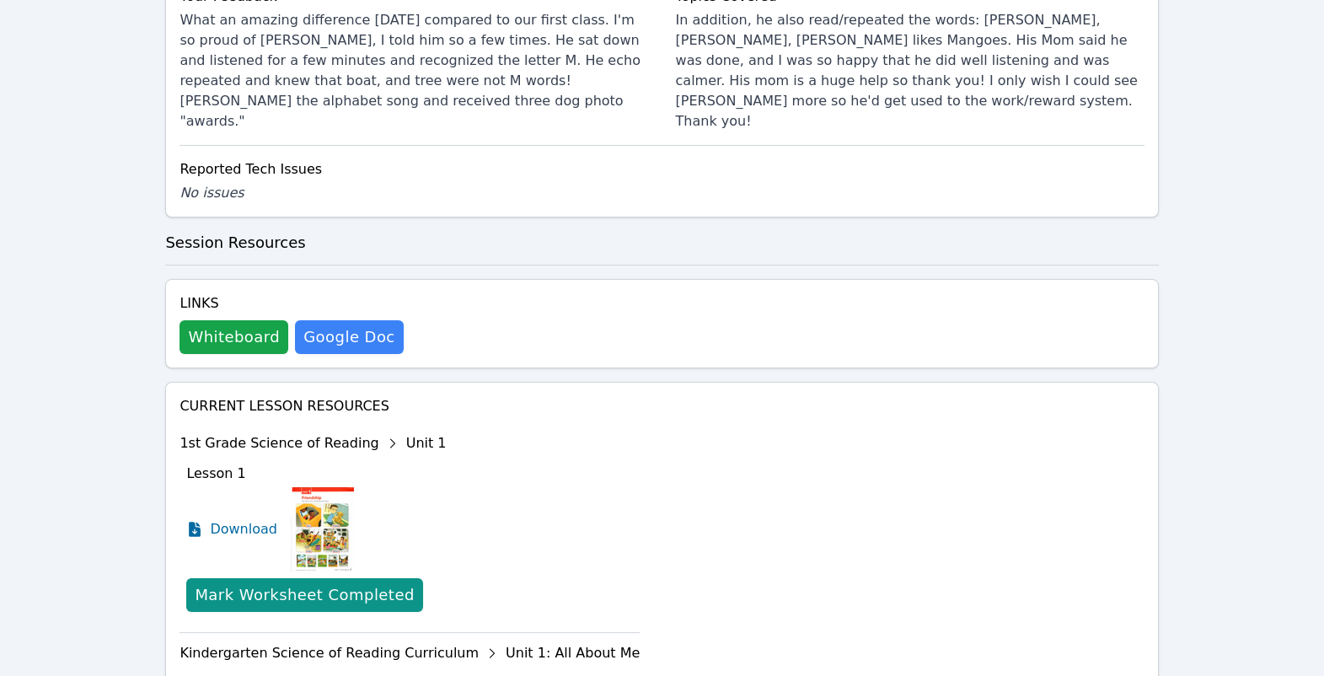
scroll to position [791, 0]
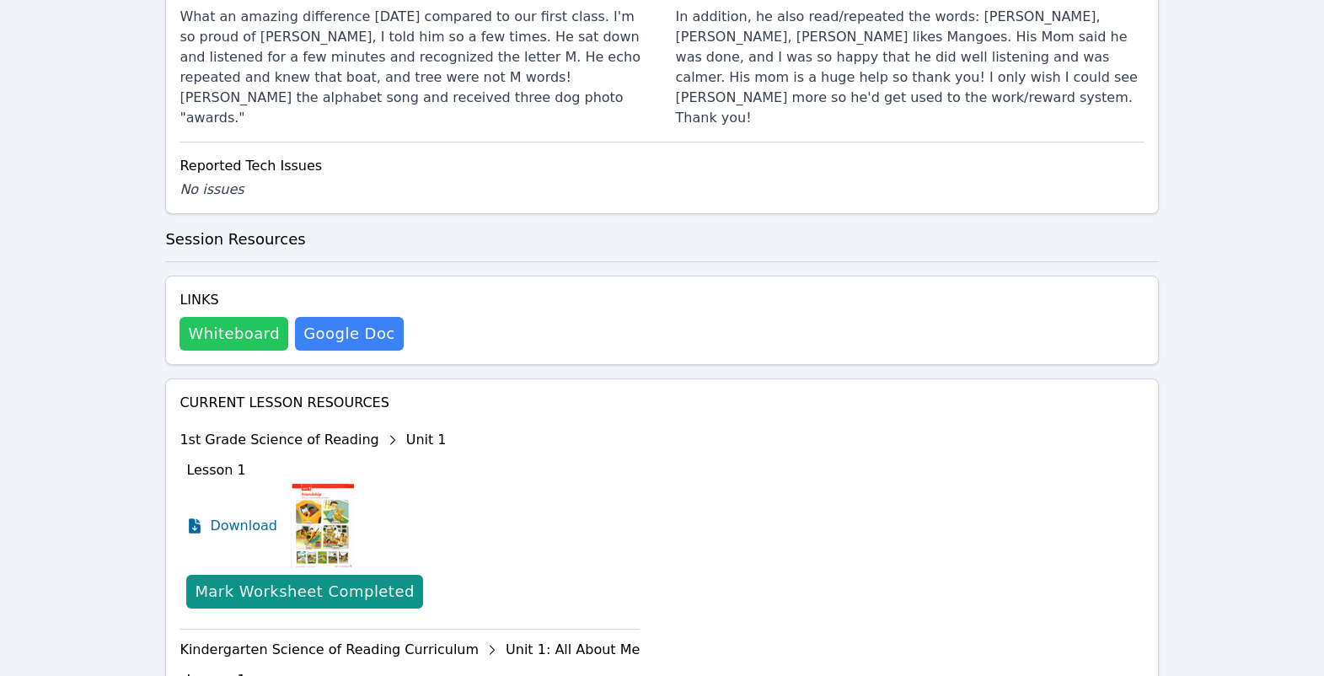
click at [280, 351] on button "Whiteboard" at bounding box center [233, 334] width 109 height 34
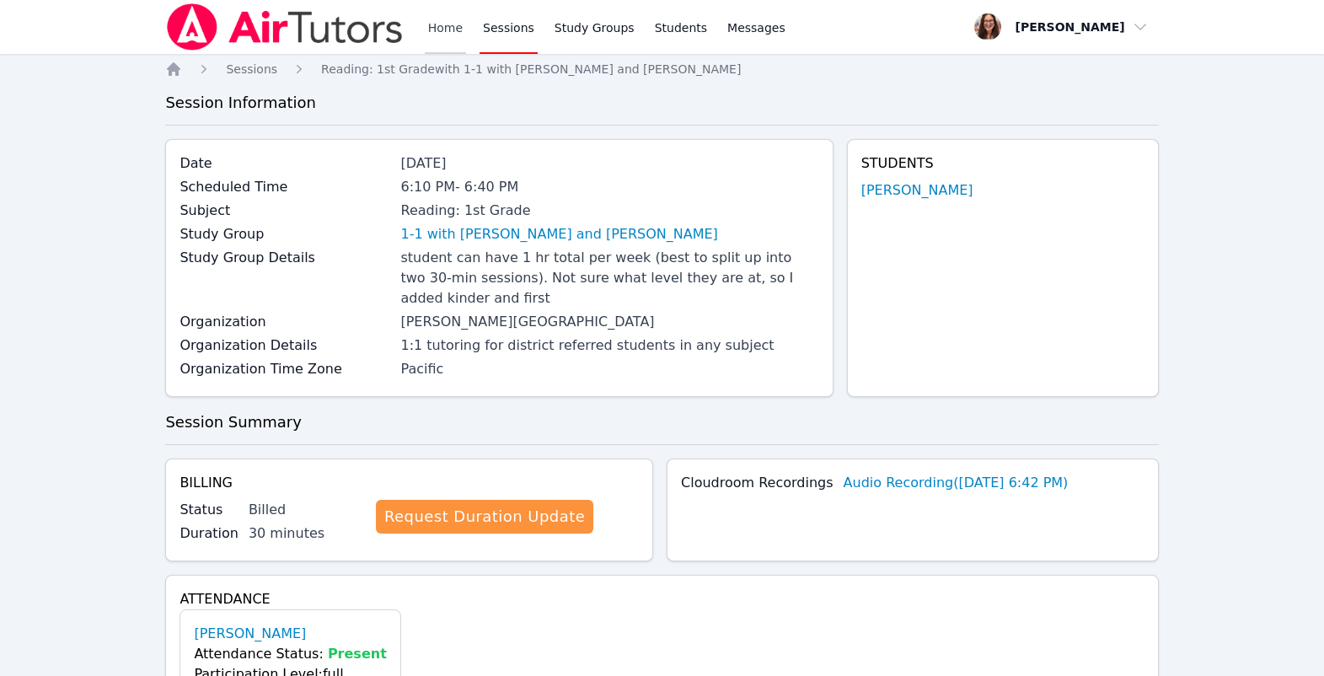
click at [466, 35] on link "Home" at bounding box center [445, 27] width 41 height 54
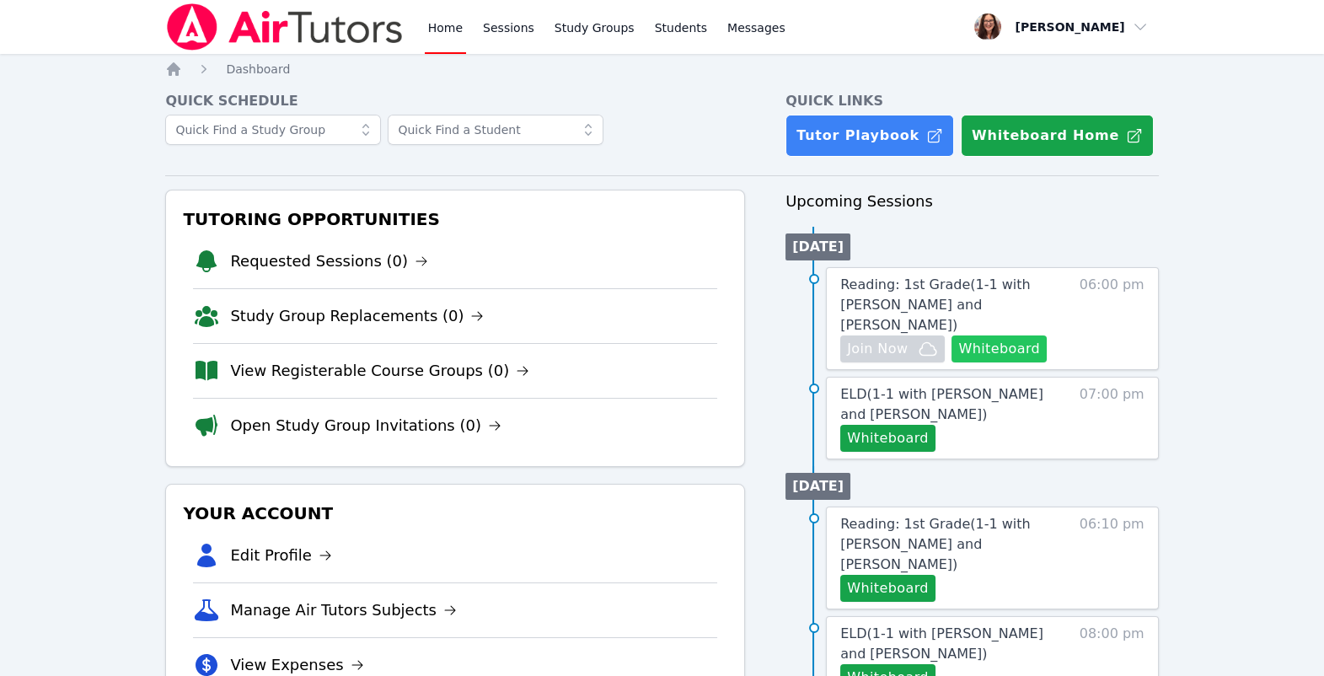
click at [951, 362] on button "Whiteboard" at bounding box center [998, 348] width 95 height 27
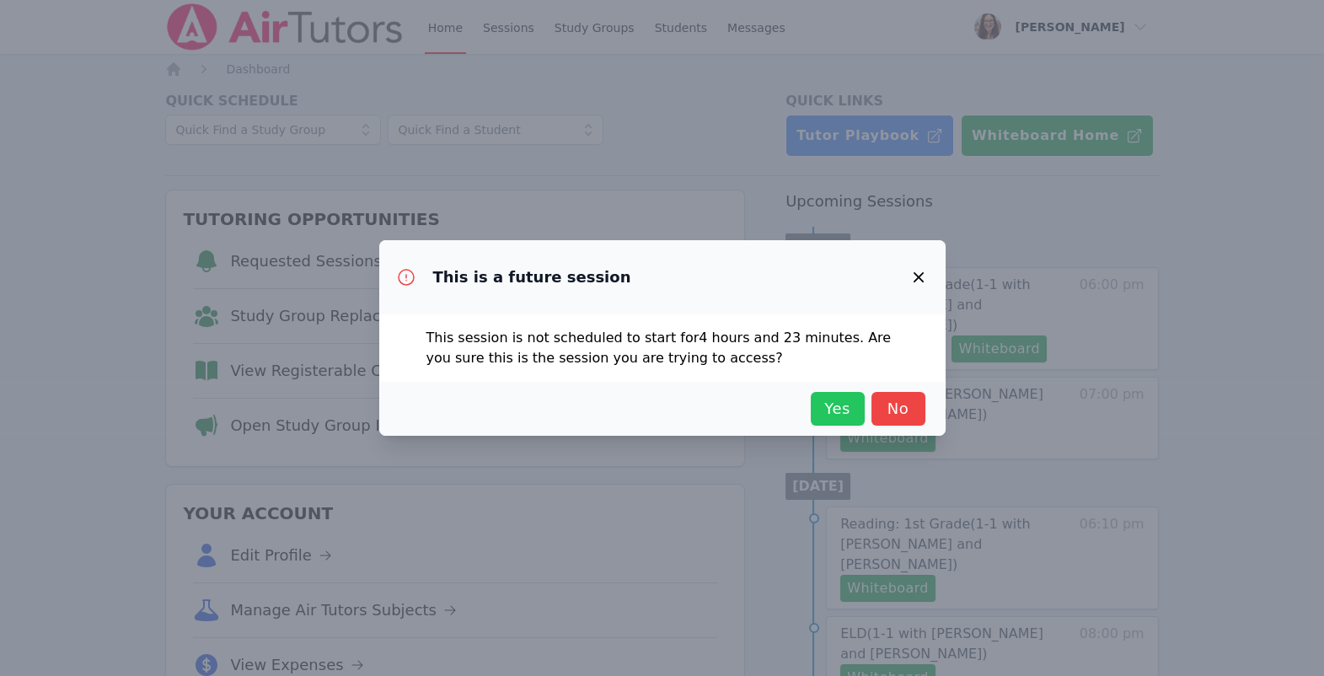
click at [856, 421] on span "Yes" at bounding box center [837, 409] width 37 height 24
